Goal: Check status: Check status

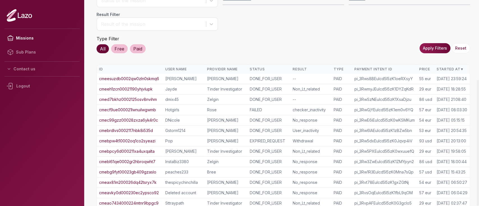
scroll to position [131, 0]
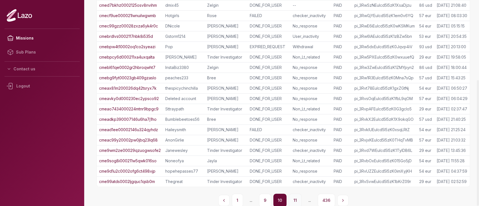
click at [294, 200] on button "11" at bounding box center [295, 200] width 13 height 13
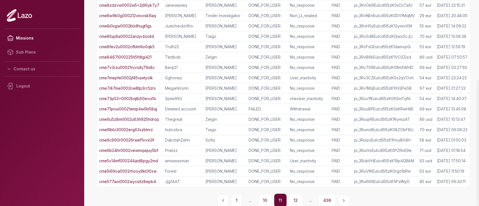
click at [273, 197] on div "1 ... 10 11 12 ... 436" at bounding box center [284, 200] width 374 height 13
click at [269, 199] on button "10" at bounding box center [265, 200] width 14 height 13
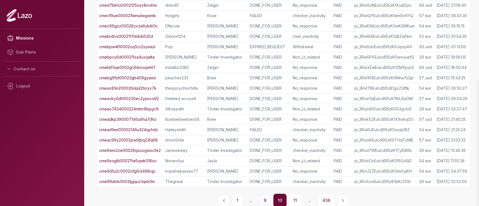
click at [266, 199] on button "9" at bounding box center [265, 200] width 12 height 13
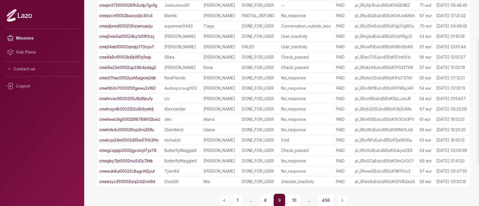
scroll to position [46, 0]
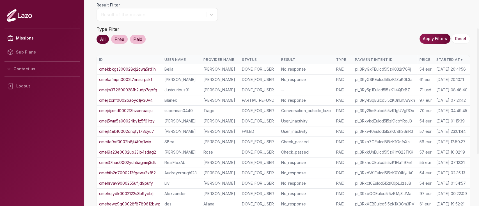
click at [154, 88] on link "cmejm3726000281h2udp7gofg" at bounding box center [128, 90] width 58 height 6
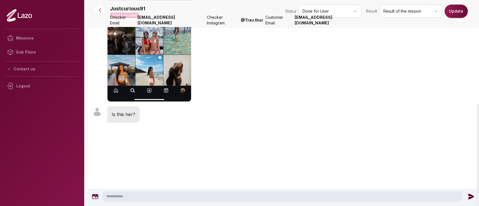
scroll to position [329, 0]
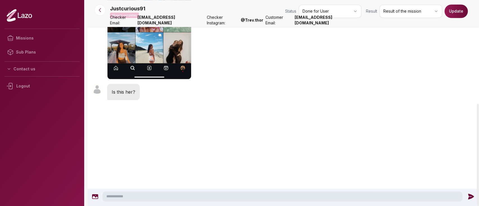
click at [396, 7] on html "Missions Sub Plans Contact us Logout Justcurious91 Mission completed Status Don…" at bounding box center [239, 103] width 479 height 206
click at [463, 15] on button "Update" at bounding box center [456, 10] width 23 height 13
click at [463, 15] on body "Missions Sub Plans Contact us Logout Justcurious91 Mission completed Status Don…" at bounding box center [239, 103] width 479 height 206
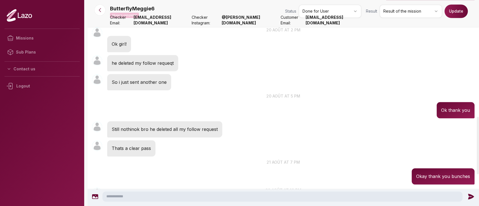
scroll to position [418, 0]
click at [375, 15] on div "Result Result of the mission Update" at bounding box center [417, 10] width 102 height 13
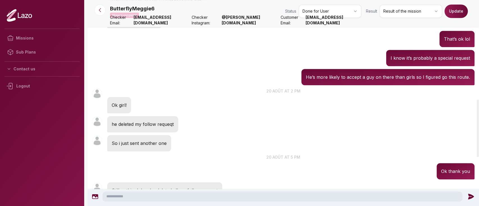
scroll to position [356, 0]
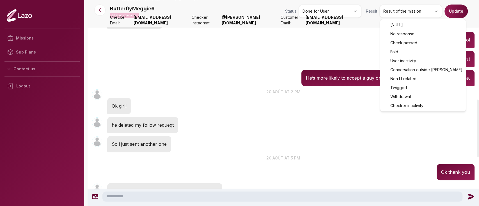
click at [393, 12] on html "Missions Sub Plans Contact us Logout ButterflyMeggie6 Mission completed Status …" at bounding box center [239, 103] width 479 height 206
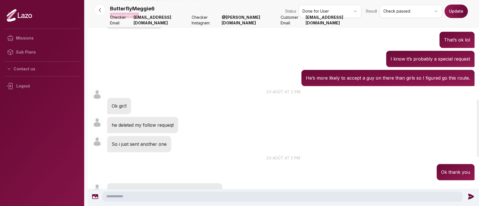
click at [455, 11] on button "Update" at bounding box center [456, 10] width 23 height 13
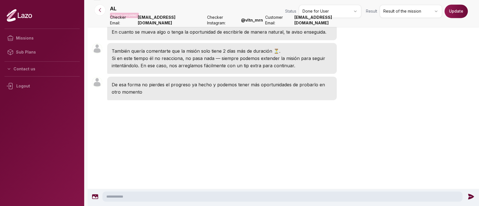
scroll to position [676, 0]
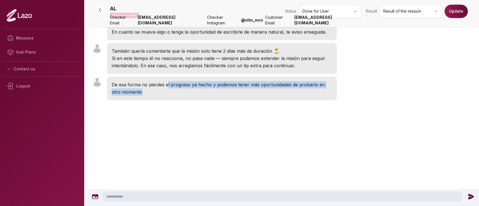
drag, startPoint x: 156, startPoint y: 89, endPoint x: 167, endPoint y: 88, distance: 11.0
click at [167, 88] on p "De esa forma no pierdes el progreso ya hecho y podemos tener más oportunidades …" at bounding box center [222, 88] width 221 height 15
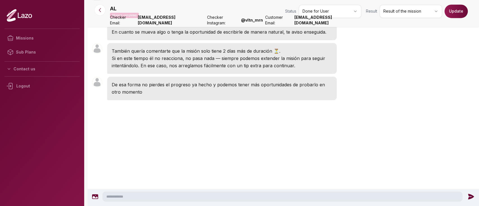
scroll to position [647, 0]
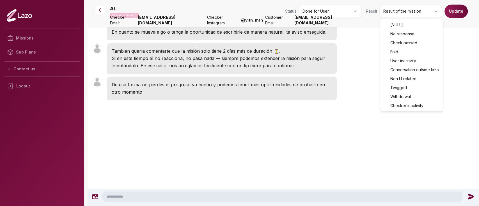
click at [387, 12] on html "Missions Sub Plans Contact us Logout AL Mission completed Status Done for User …" at bounding box center [239, 103] width 479 height 206
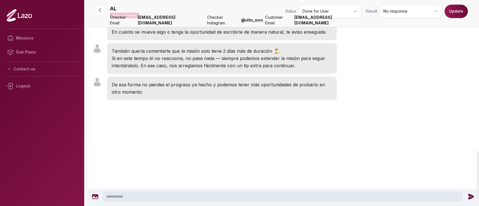
click at [455, 16] on button "Update" at bounding box center [456, 10] width 23 height 13
